Goal: Transaction & Acquisition: Purchase product/service

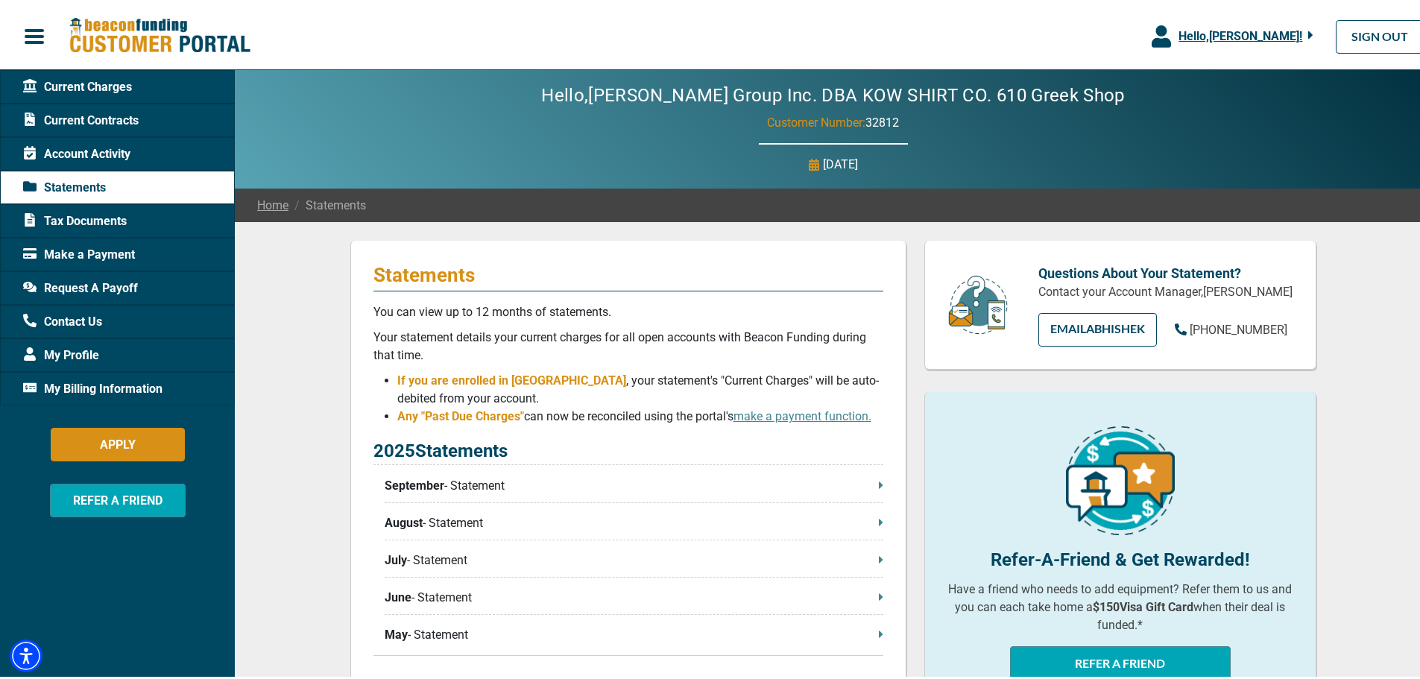
click at [92, 252] on span "Make a Payment" at bounding box center [79, 252] width 112 height 18
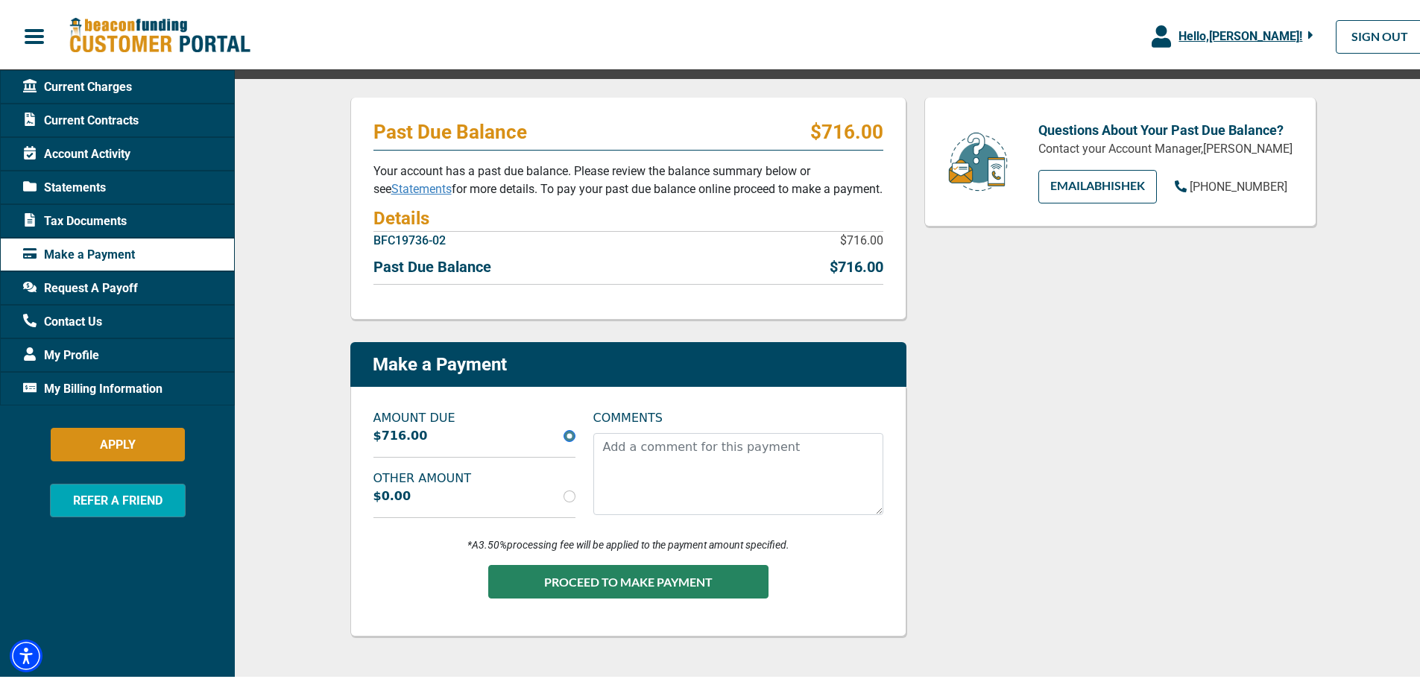
scroll to position [149, 0]
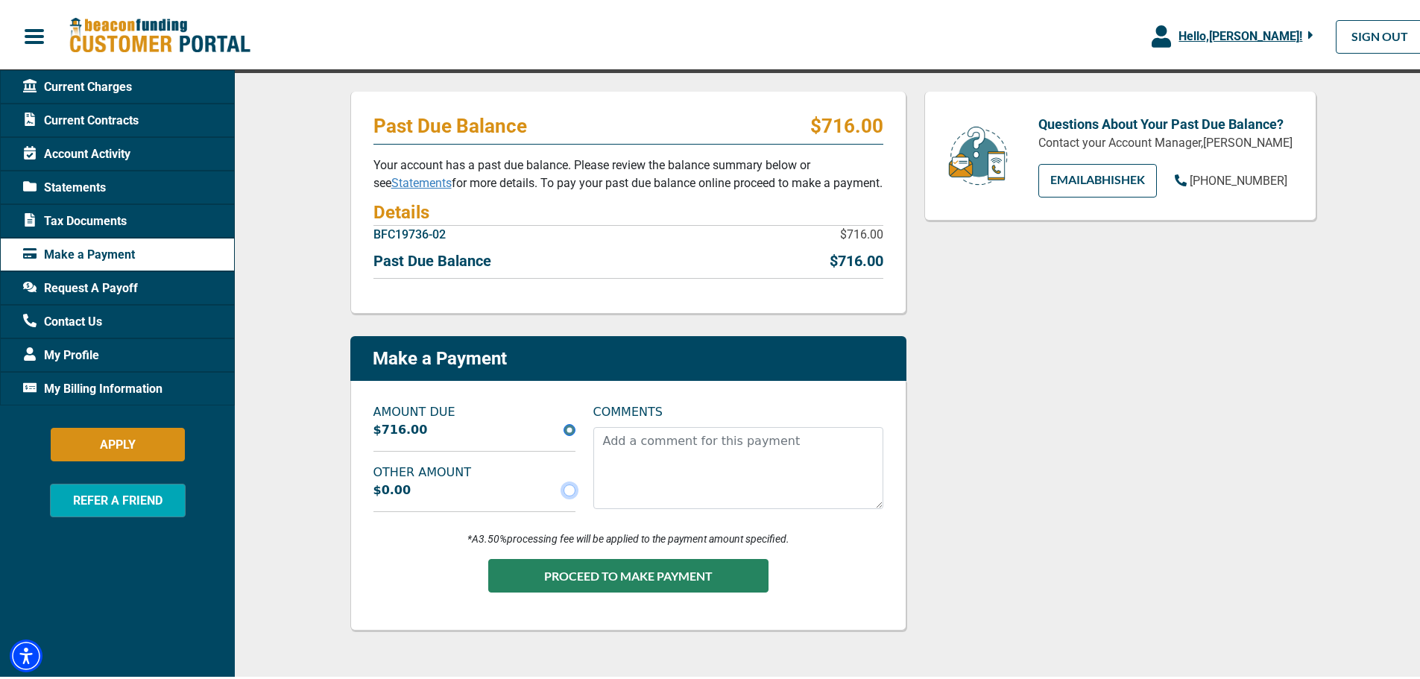
click at [563, 485] on input "radio" at bounding box center [569, 487] width 12 height 12
radio input "true"
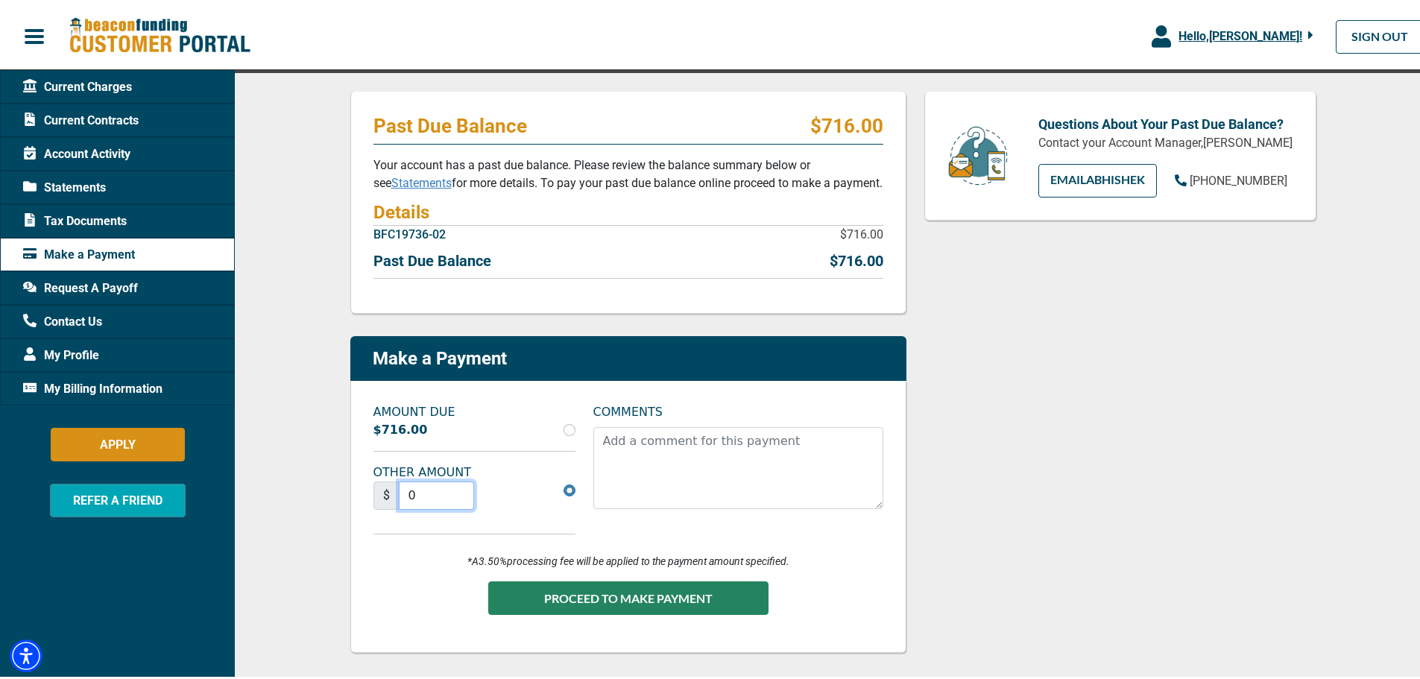
click at [403, 490] on input "0" at bounding box center [437, 492] width 76 height 28
type input "0"
type input "358"
click at [632, 432] on textarea "COMMENTS" at bounding box center [738, 465] width 290 height 82
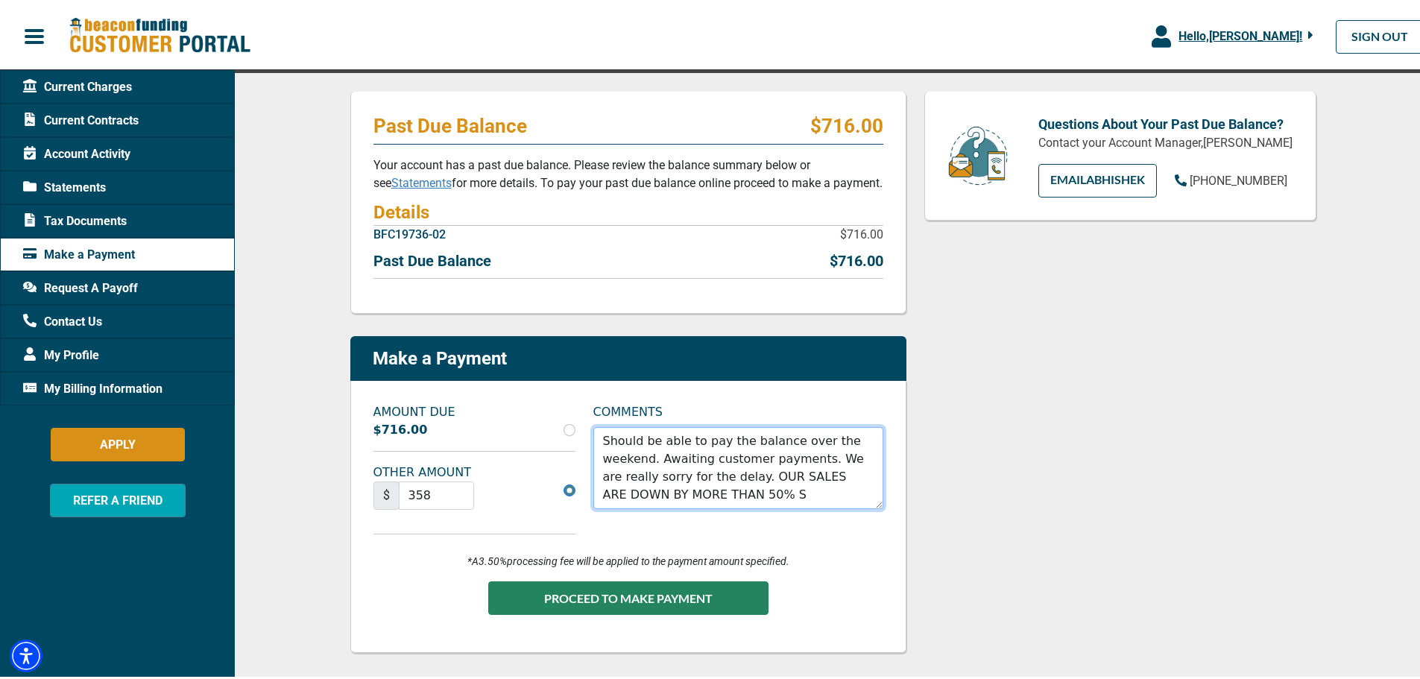
type textarea "Should be able to pay the balance over the weekend. Awaiting customer payments.…"
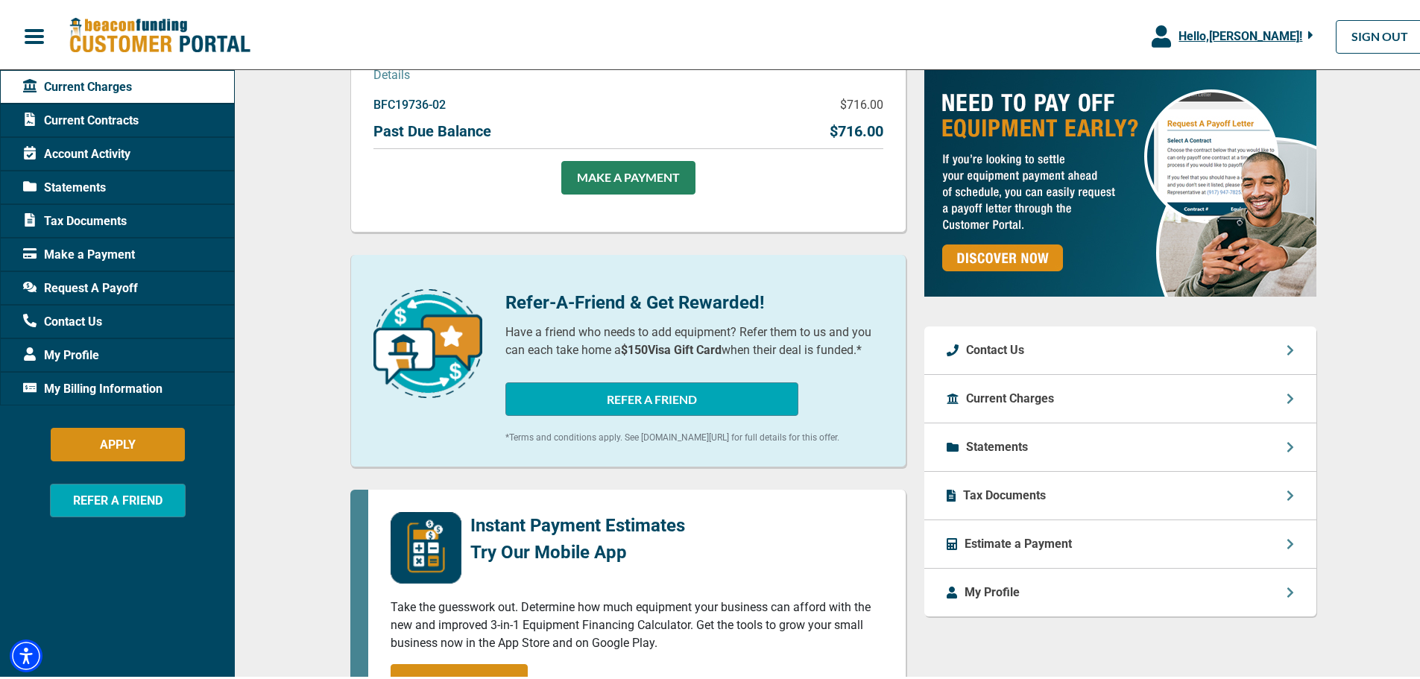
scroll to position [323, 0]
click at [77, 255] on span "Make a Payment" at bounding box center [79, 252] width 112 height 18
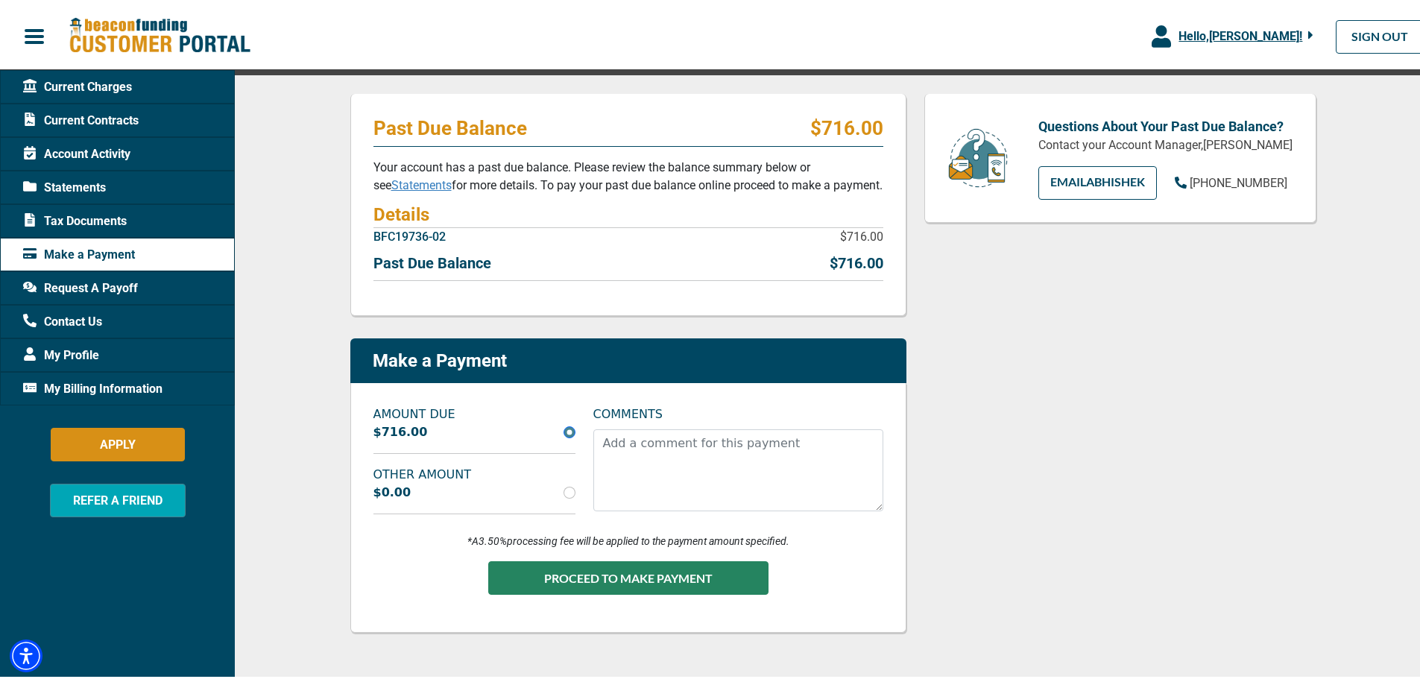
scroll to position [149, 0]
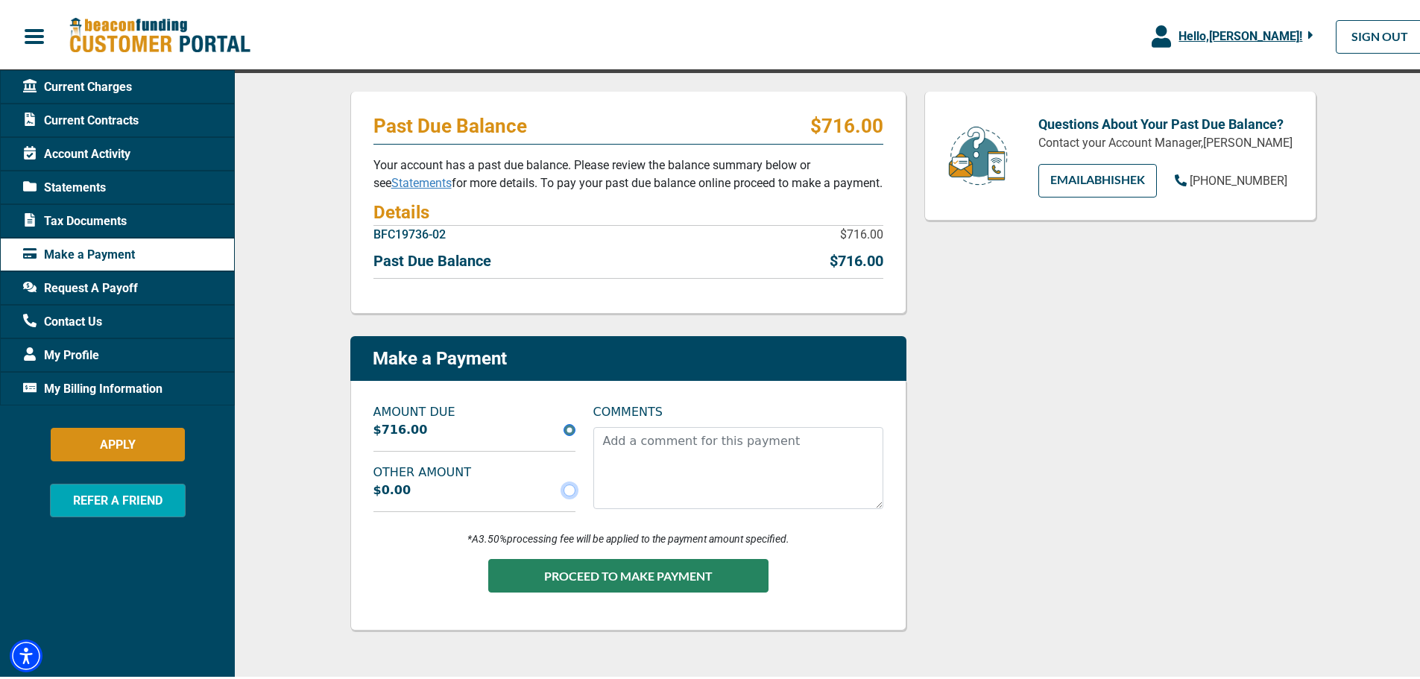
drag, startPoint x: 566, startPoint y: 488, endPoint x: 545, endPoint y: 496, distance: 22.4
click at [565, 488] on input "radio" at bounding box center [569, 487] width 12 height 12
radio input "true"
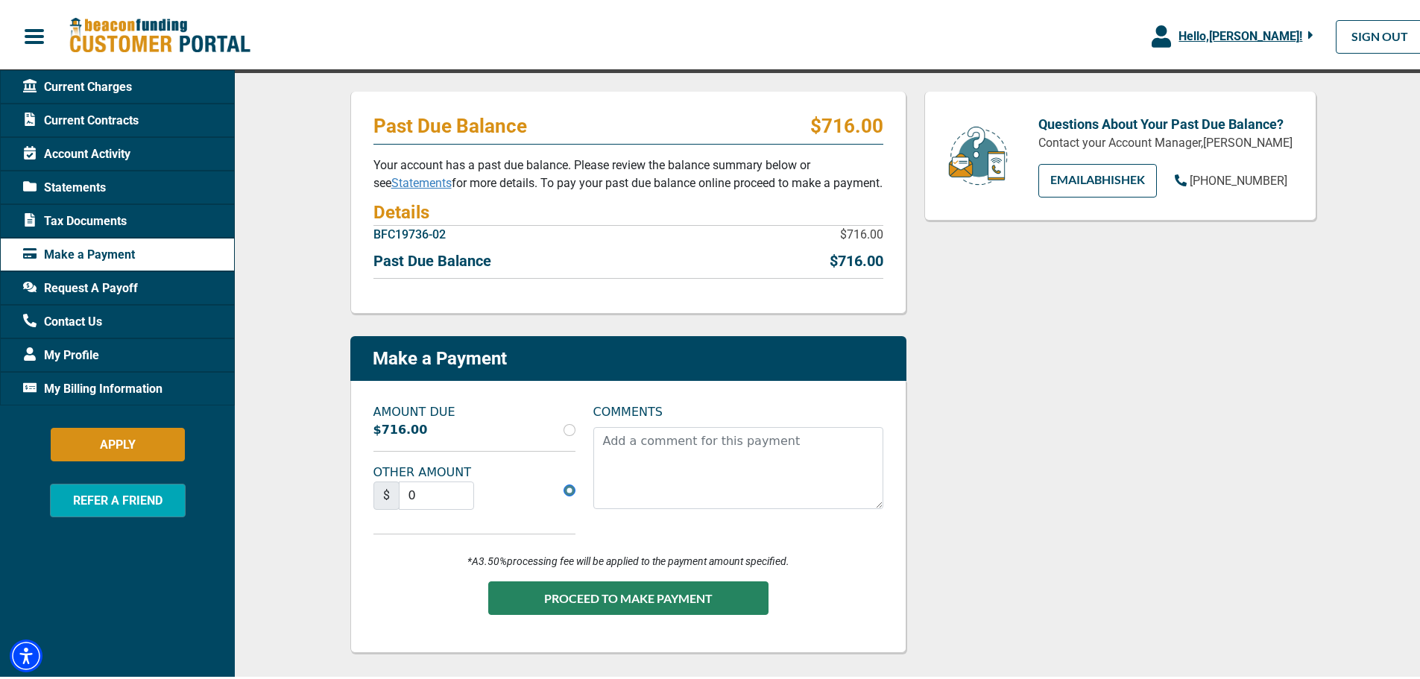
click at [532, 496] on div "$ 0" at bounding box center [474, 498] width 220 height 40
click at [463, 487] on input "0" at bounding box center [437, 492] width 76 height 28
type input "358"
click at [687, 448] on textarea "COMMENTS" at bounding box center [738, 465] width 290 height 82
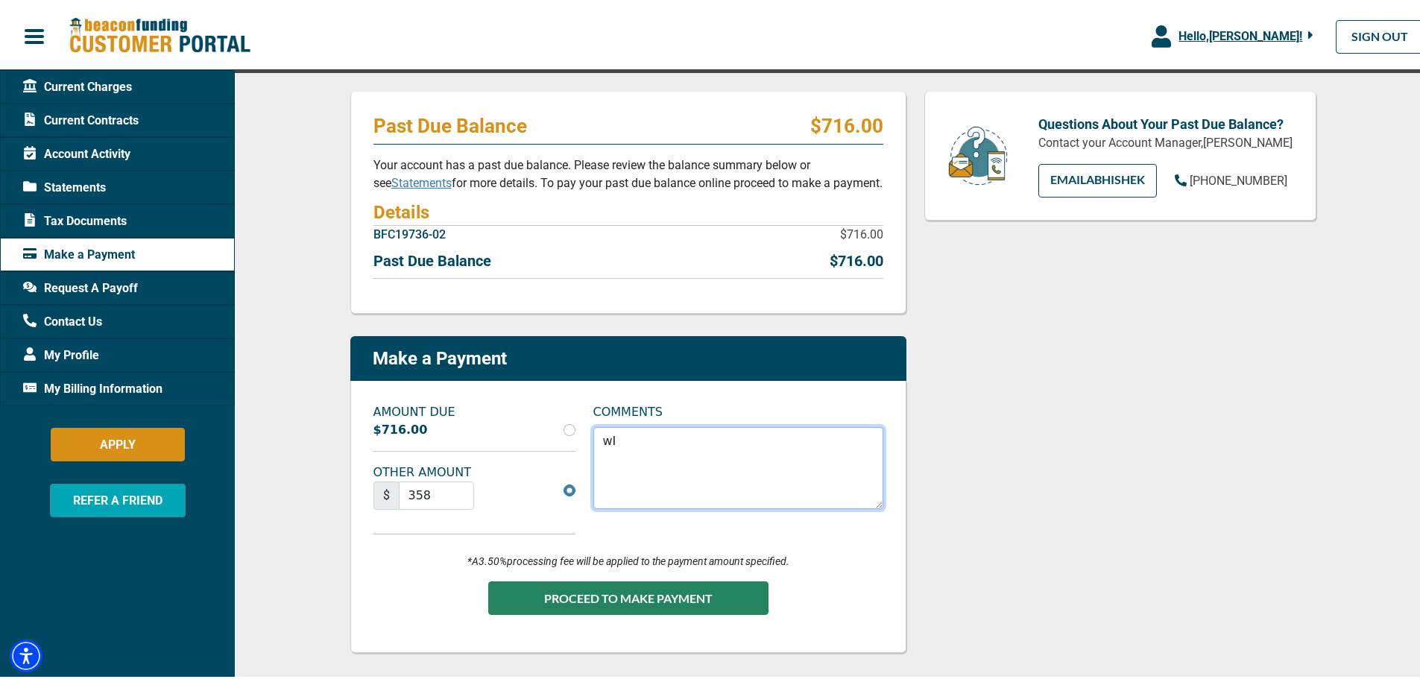
type textarea "w"
type textarea "I am awaiting payments. Should be able to pay the balance by Monday."
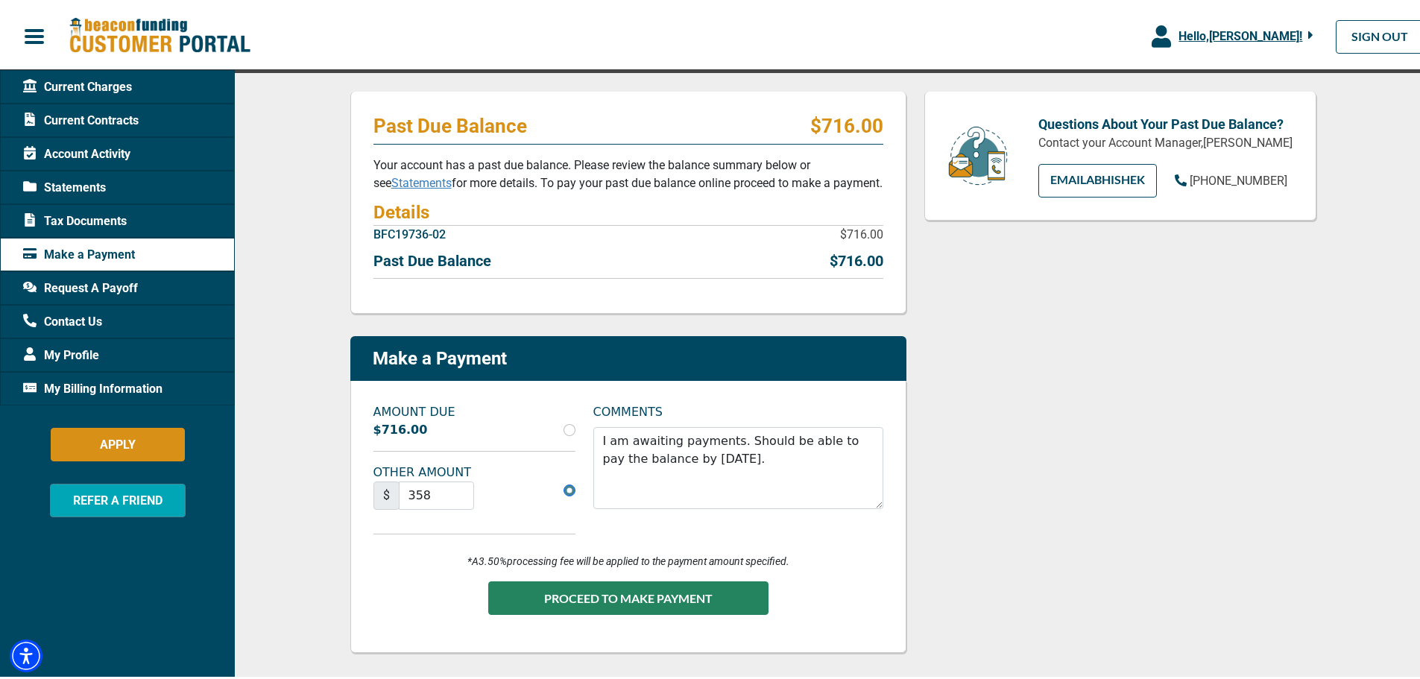
click at [635, 593] on button "PROCEED TO MAKE PAYMENT" at bounding box center [628, 595] width 280 height 34
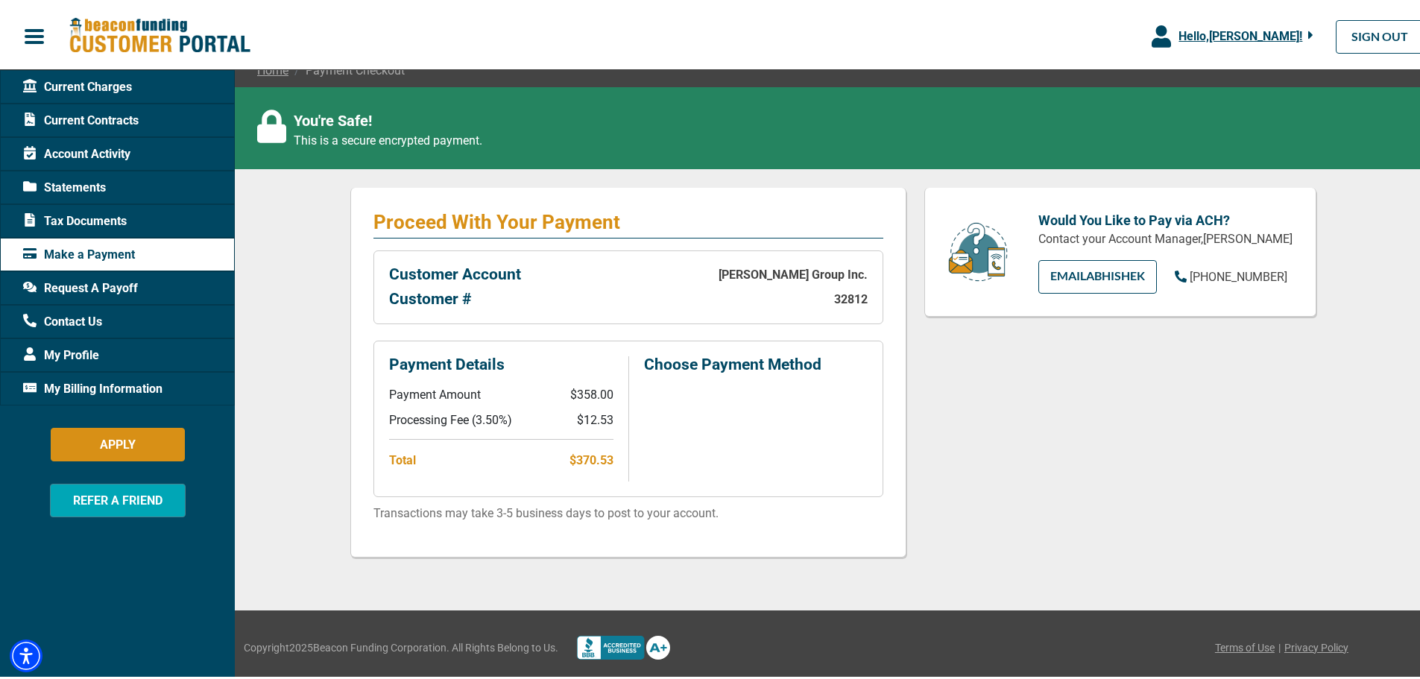
scroll to position [138, 0]
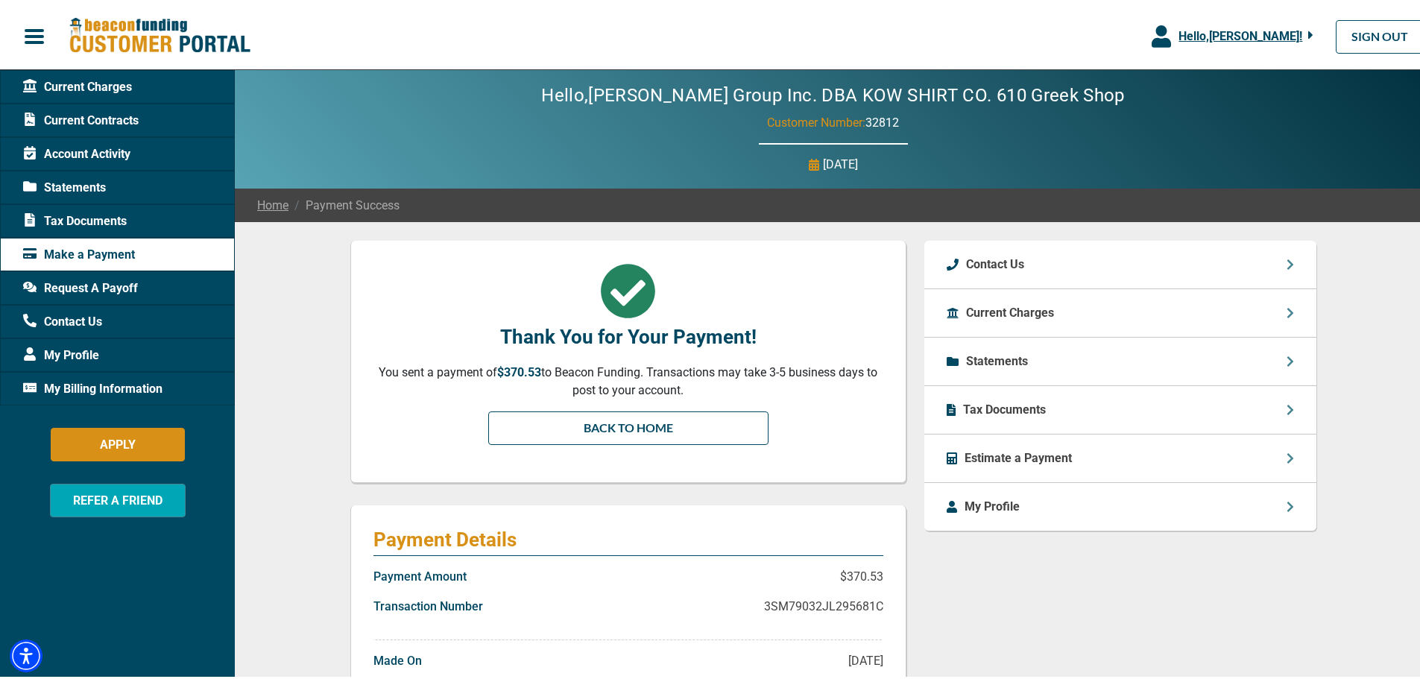
click at [600, 434] on link "BACK TO HOME" at bounding box center [628, 425] width 280 height 34
